Goal: Find specific page/section: Find specific page/section

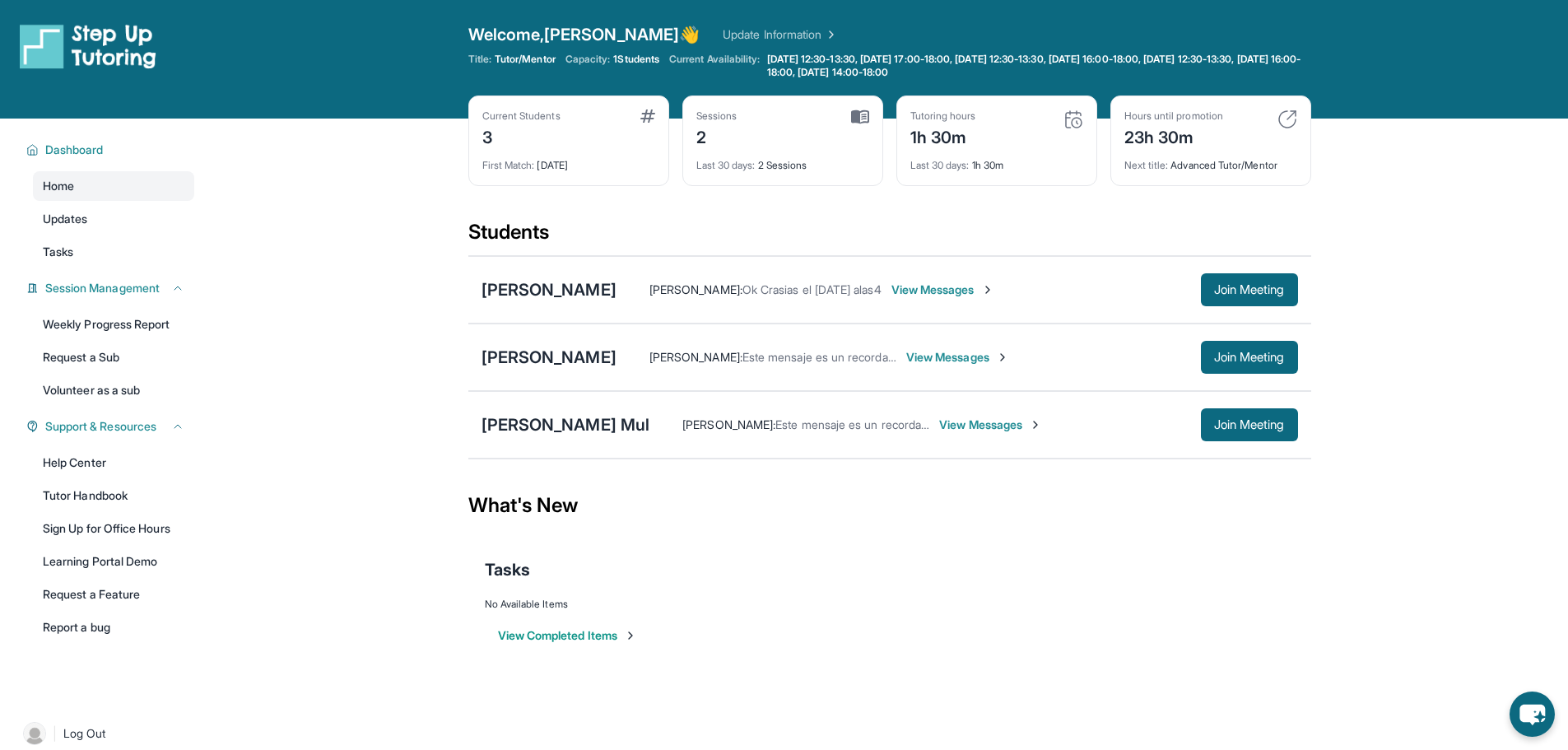
drag, startPoint x: 568, startPoint y: 421, endPoint x: 651, endPoint y: 436, distance: 84.3
click at [651, 436] on div "Stephanie Cauich Mul Blake Powers : Este mensaje es un recordatorio de que la s…" at bounding box center [890, 425] width 843 height 67
copy div "Cauich Mul"
click at [1259, 428] on span "Join Meeting" at bounding box center [1249, 424] width 71 height 10
click at [1221, 361] on span "Join Meeting" at bounding box center [1249, 357] width 71 height 10
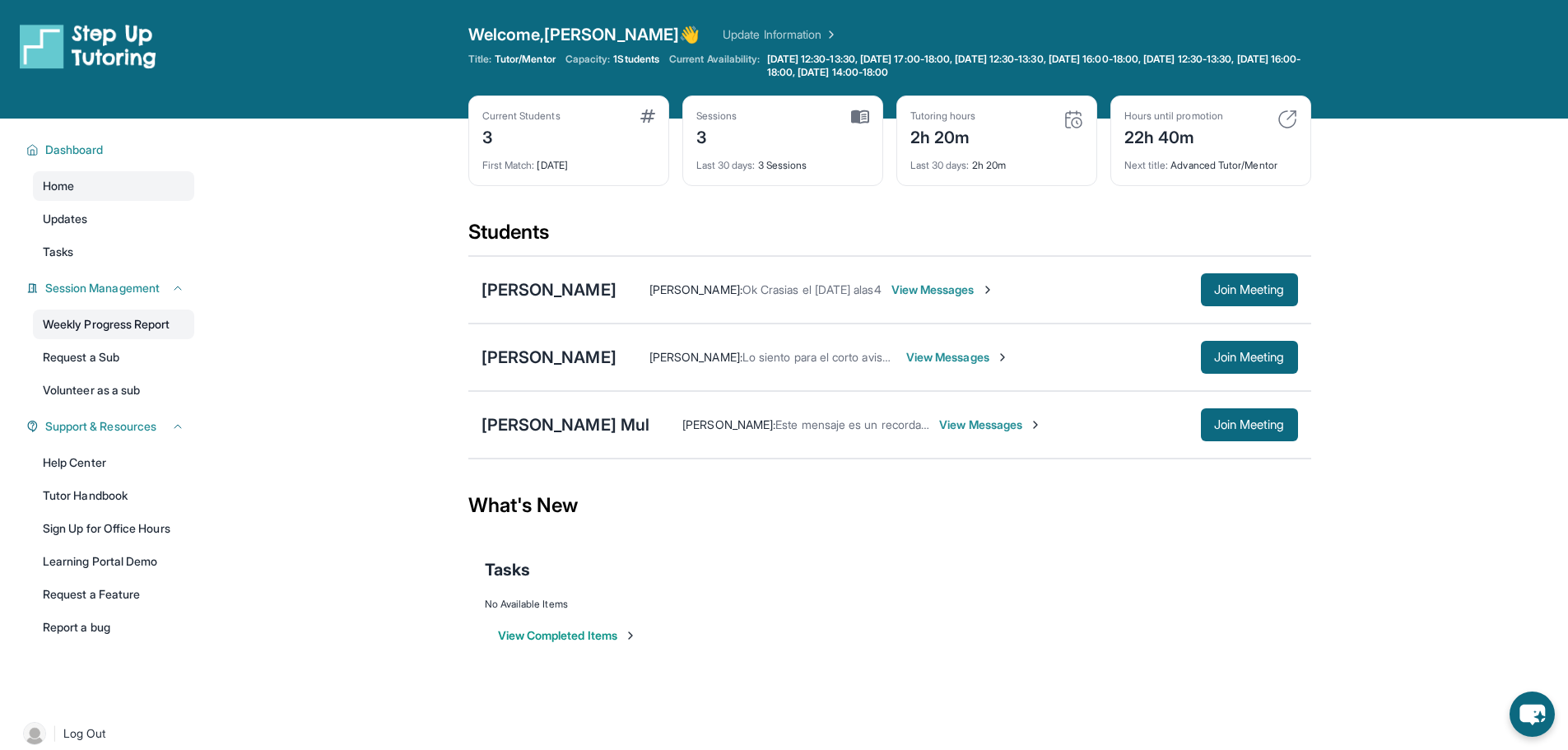
click at [136, 335] on link "Weekly Progress Report" at bounding box center [113, 324] width 162 height 30
click at [856, 114] on img at bounding box center [860, 117] width 18 height 15
click at [92, 255] on link "Tasks" at bounding box center [113, 252] width 162 height 30
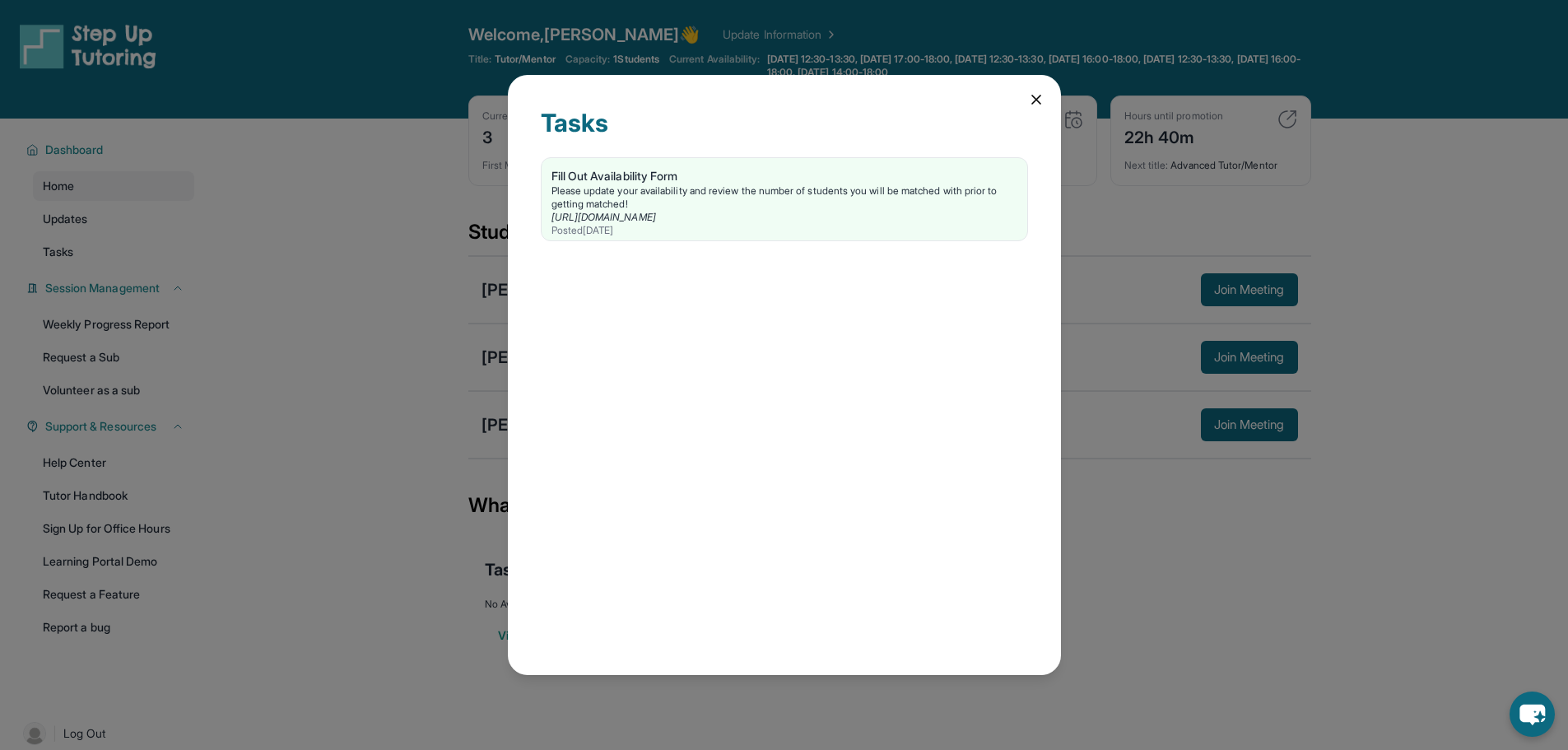
click at [109, 180] on div "Tasks Fill Out Availability Form Please update your availability and review the…" at bounding box center [784, 375] width 1568 height 750
